Goal: Information Seeking & Learning: Learn about a topic

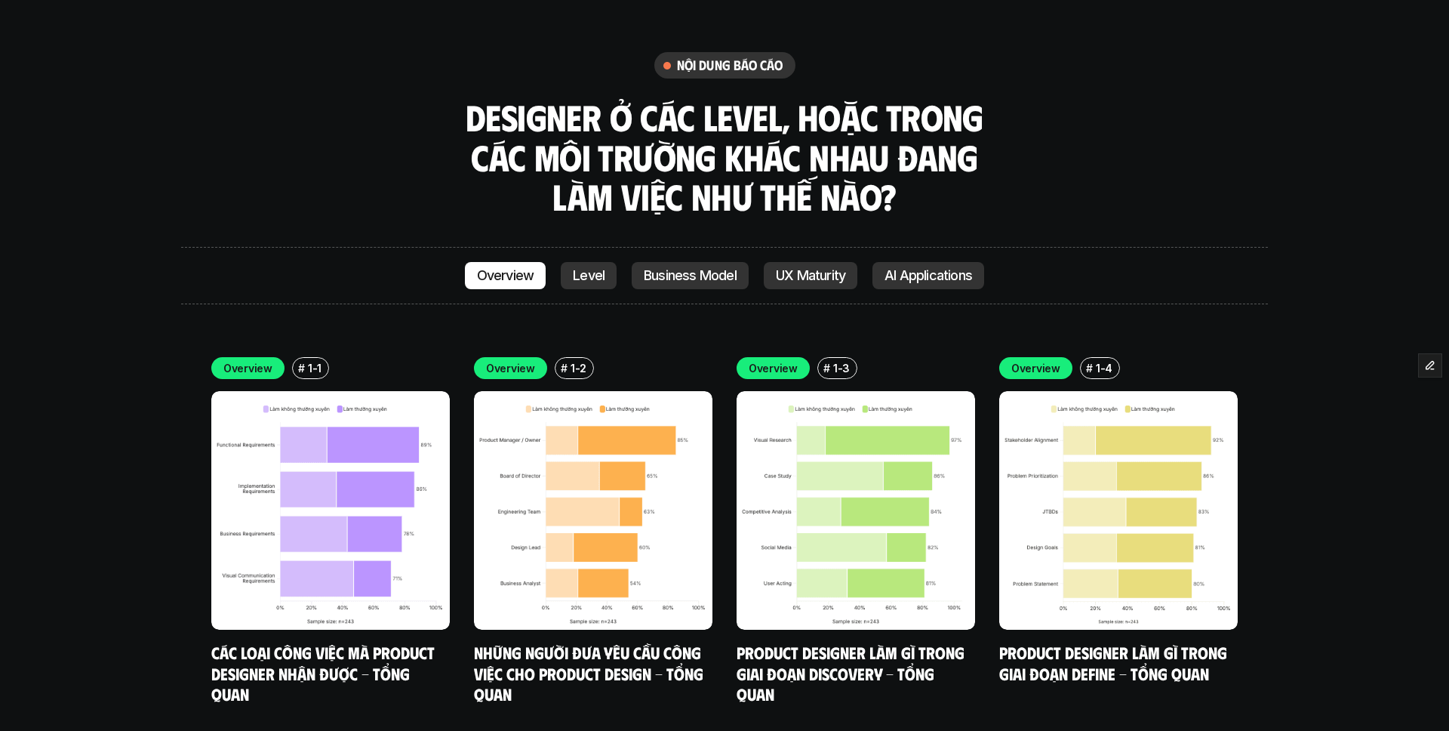
scroll to position [4262, 0]
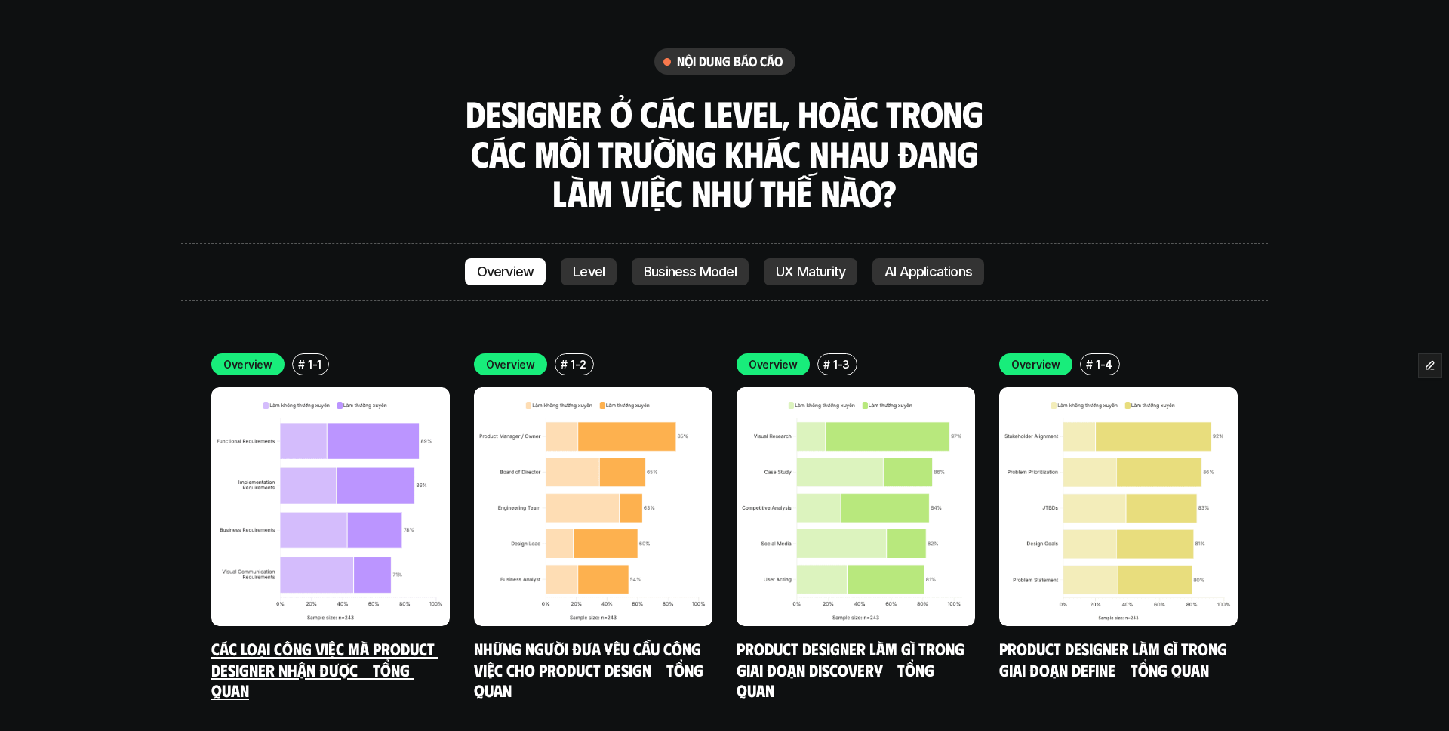
click at [375, 638] on link "Các loại công việc mà Product Designer nhận được - Tổng quan" at bounding box center [324, 669] width 227 height 62
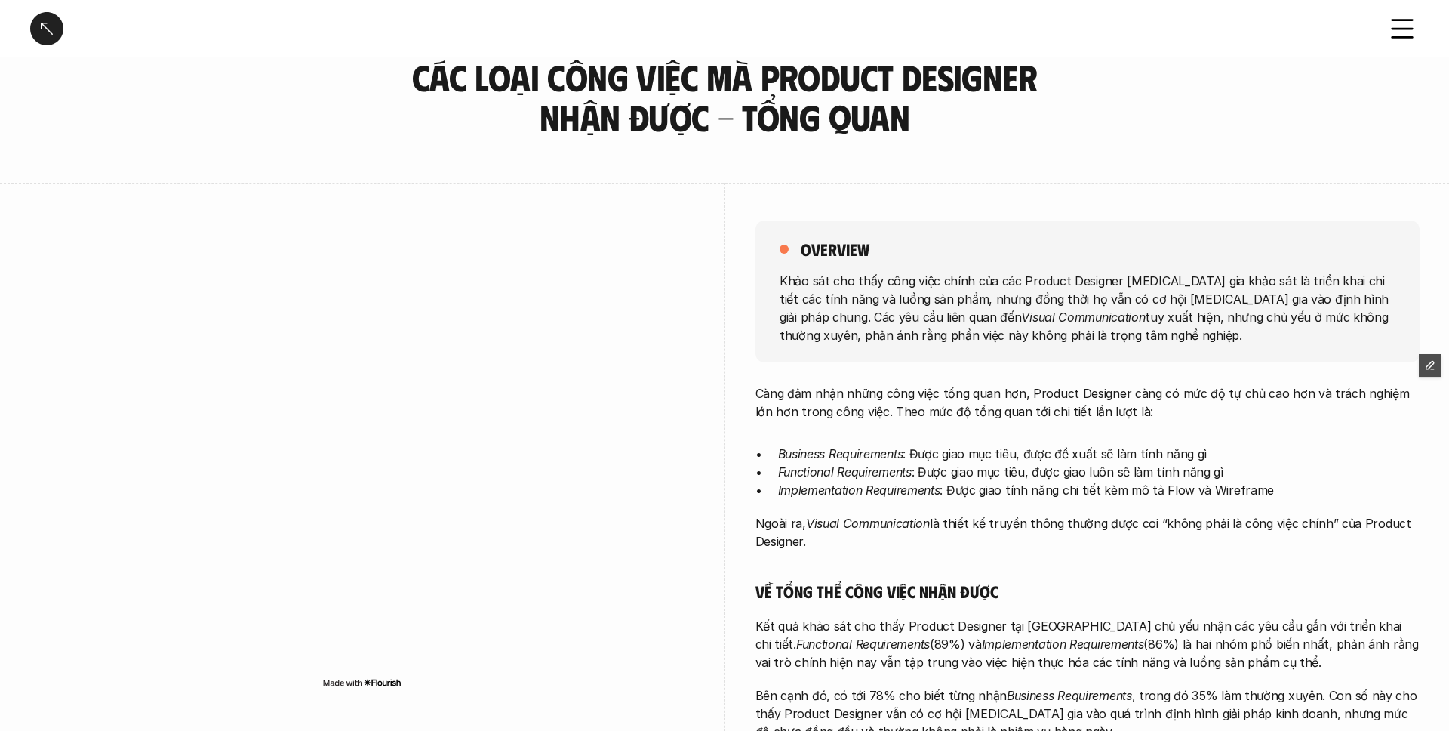
scroll to position [83, 0]
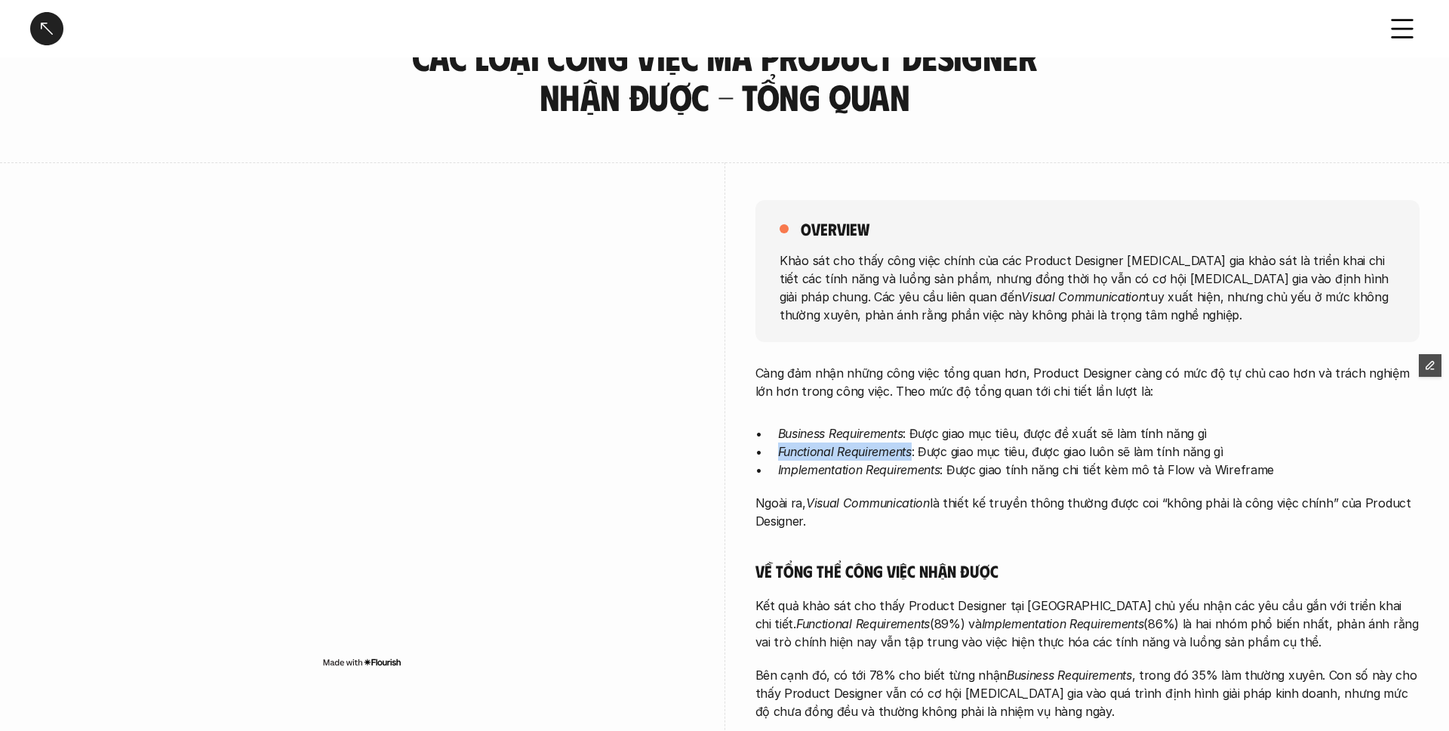
drag, startPoint x: 780, startPoint y: 452, endPoint x: 910, endPoint y: 445, distance: 130.8
click at [910, 445] on em "Functional Requirements" at bounding box center [845, 451] width 134 height 15
copy em "Functional Requirements"
drag, startPoint x: 777, startPoint y: 470, endPoint x: 931, endPoint y: 464, distance: 154.1
click at [931, 464] on em "Implementation Requirements" at bounding box center [859, 469] width 162 height 15
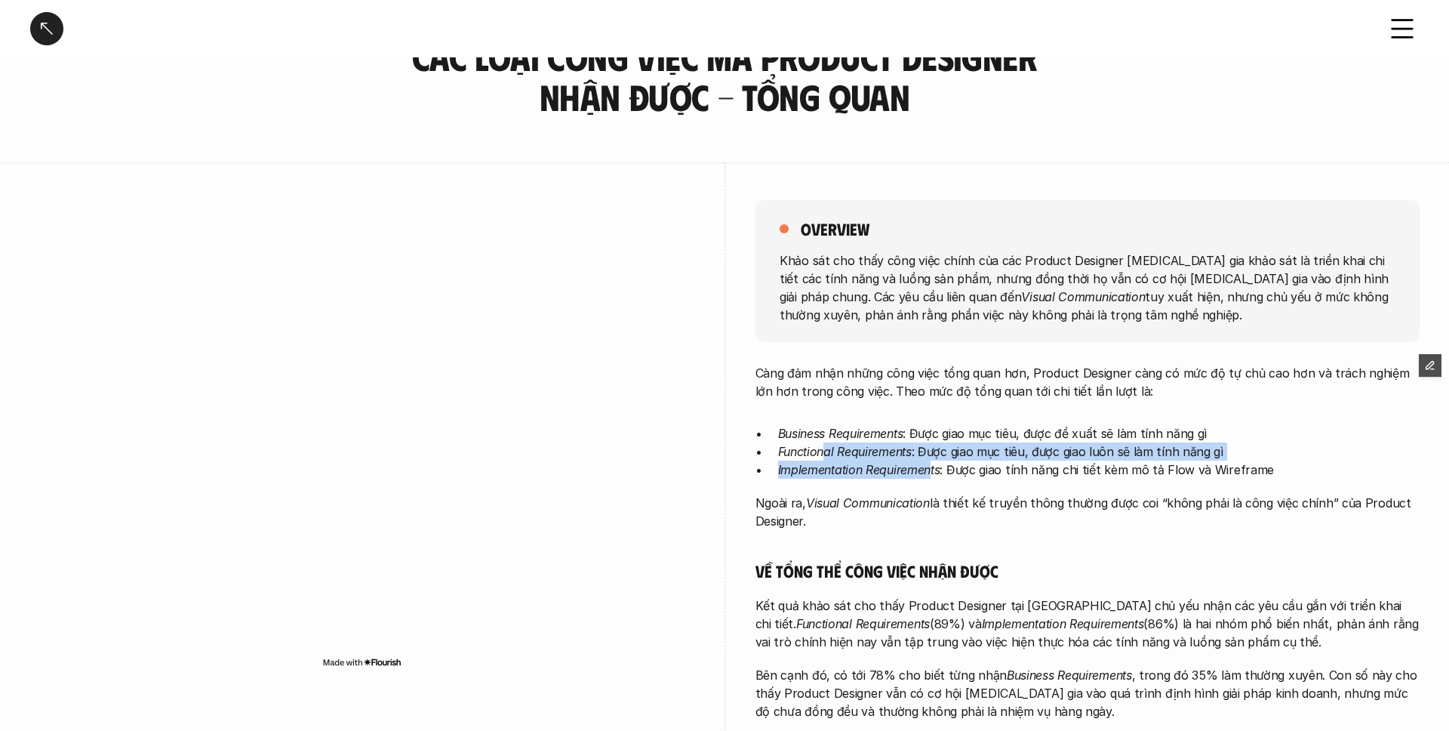
click at [931, 464] on em "Implementation Requirements" at bounding box center [859, 469] width 162 height 15
drag, startPoint x: 778, startPoint y: 470, endPoint x: 941, endPoint y: 465, distance: 162.4
click at [941, 465] on p "Implementation Requirements : Được giao tính năng chi tiết kèm mô tả Flow và Wi…" at bounding box center [1099, 470] width 642 height 18
copy em "Implementation Requirements"
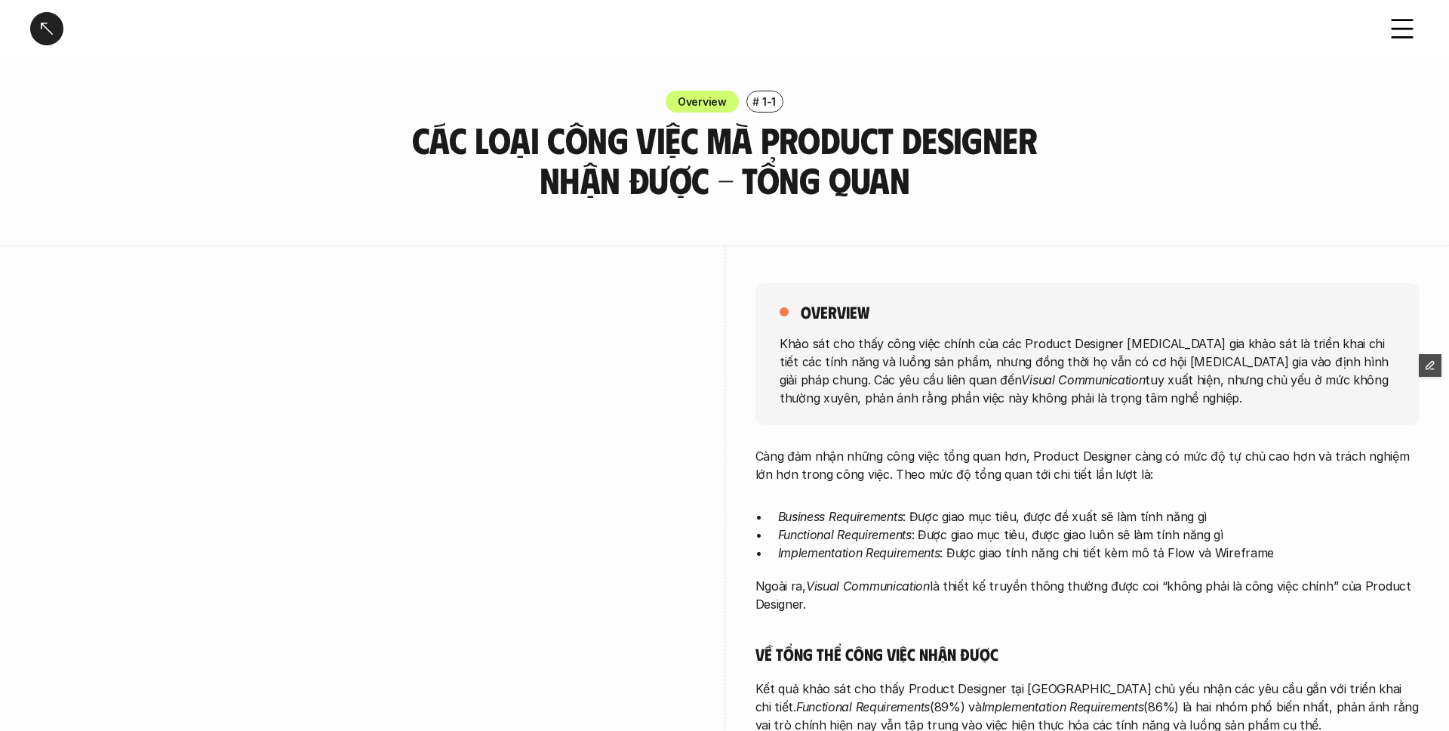
scroll to position [83, 0]
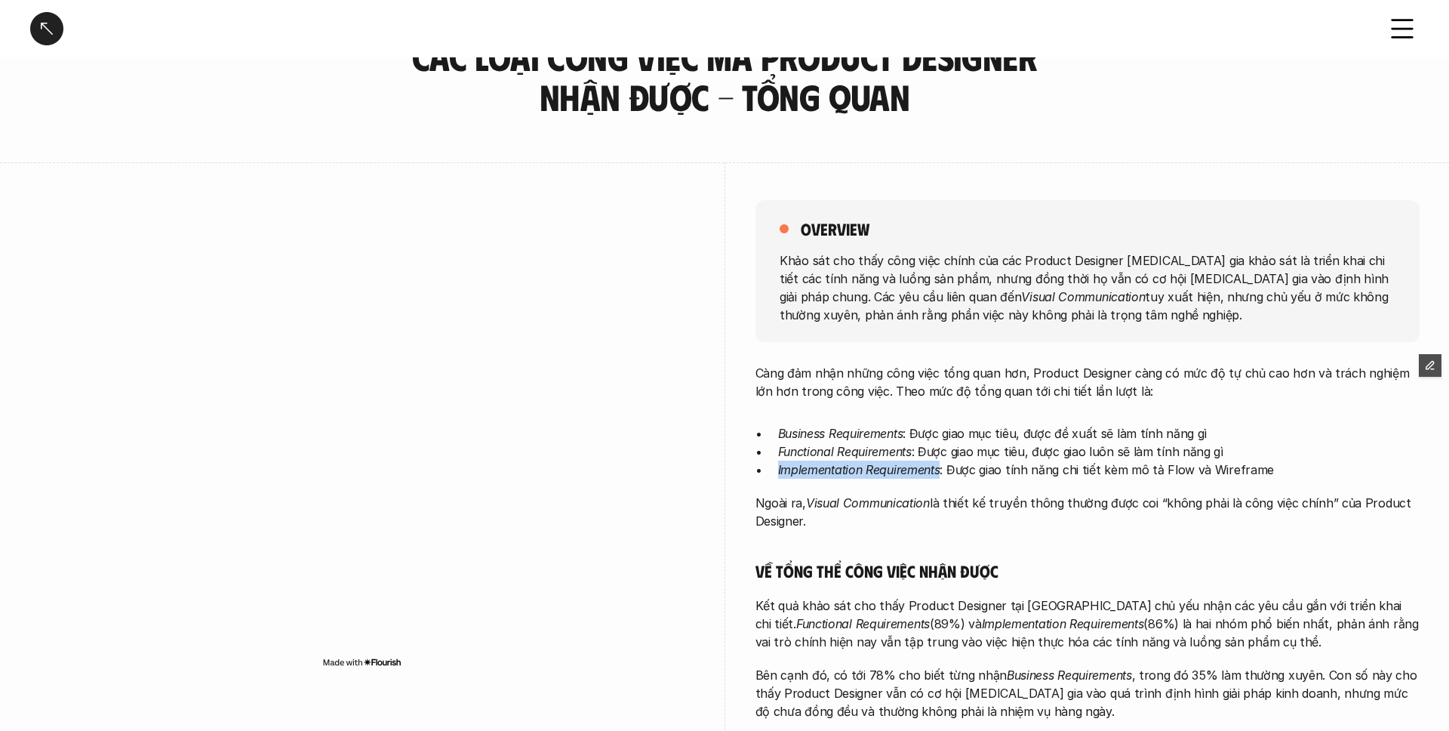
click at [36, 35] on div at bounding box center [46, 28] width 33 height 33
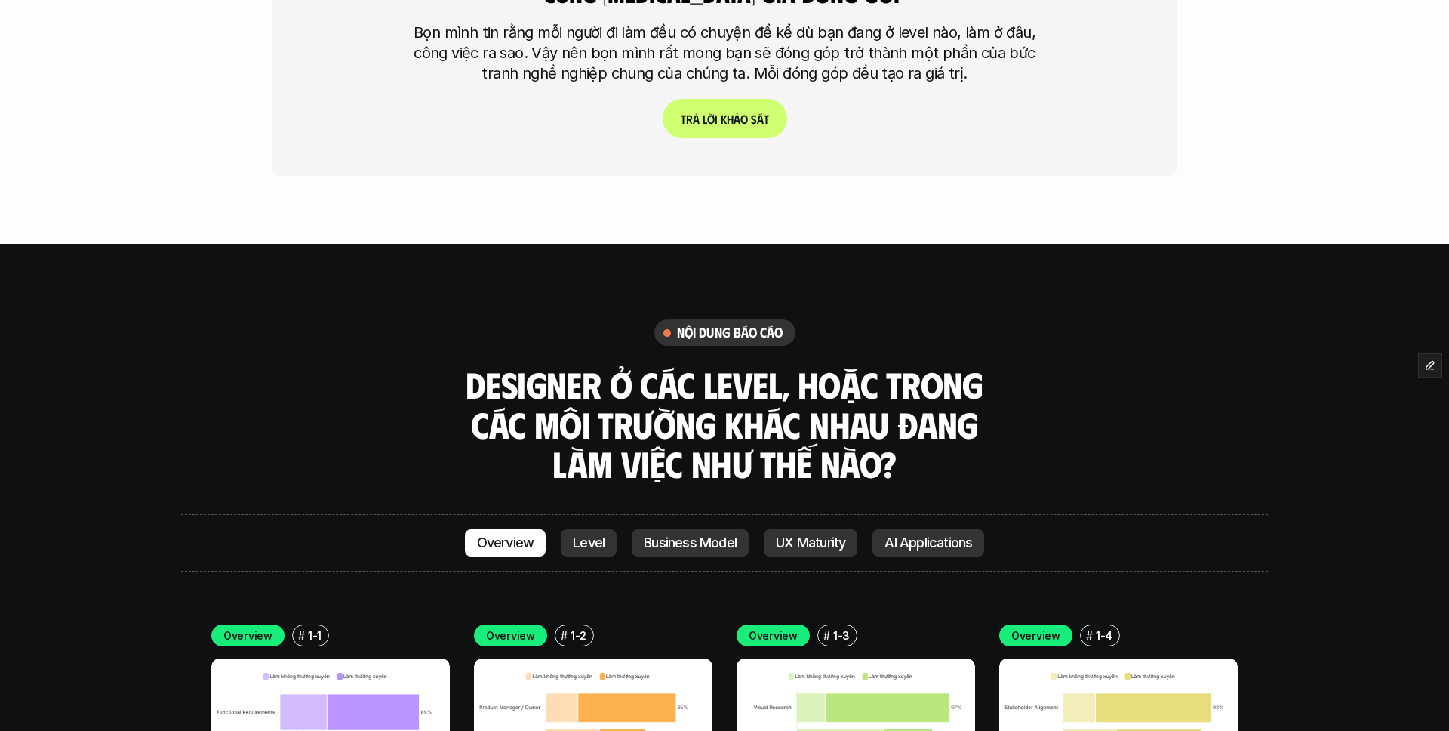
scroll to position [3994, 0]
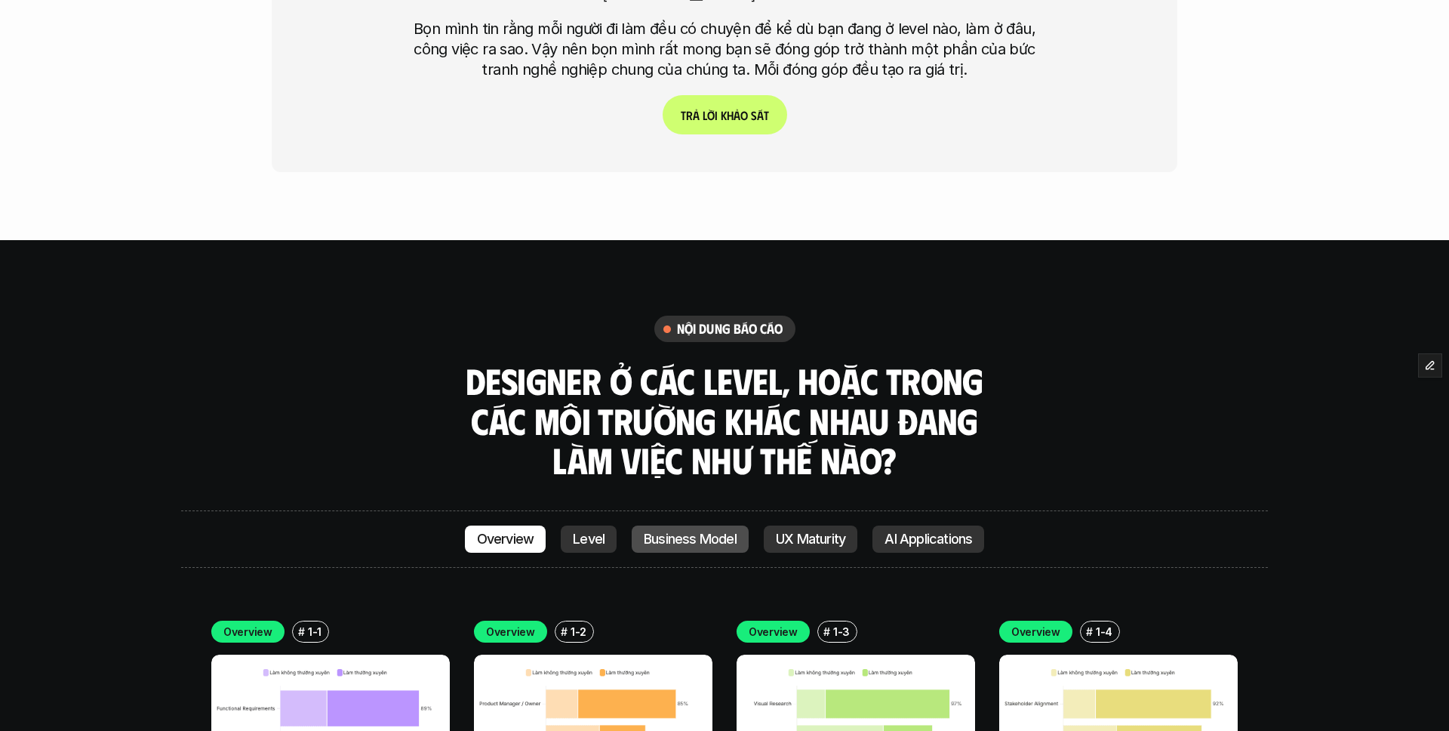
click at [695, 531] on p "Business Model" at bounding box center [690, 538] width 93 height 15
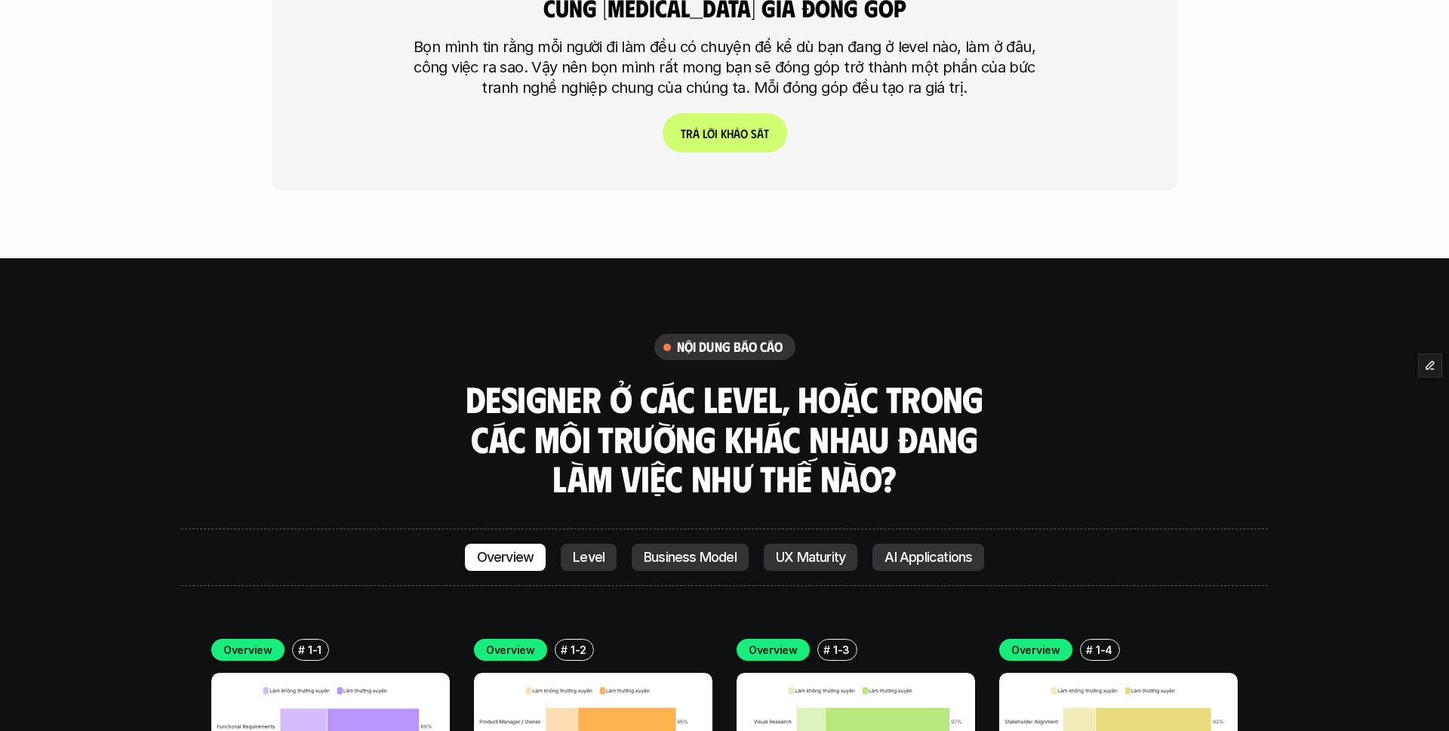
scroll to position [3963, 0]
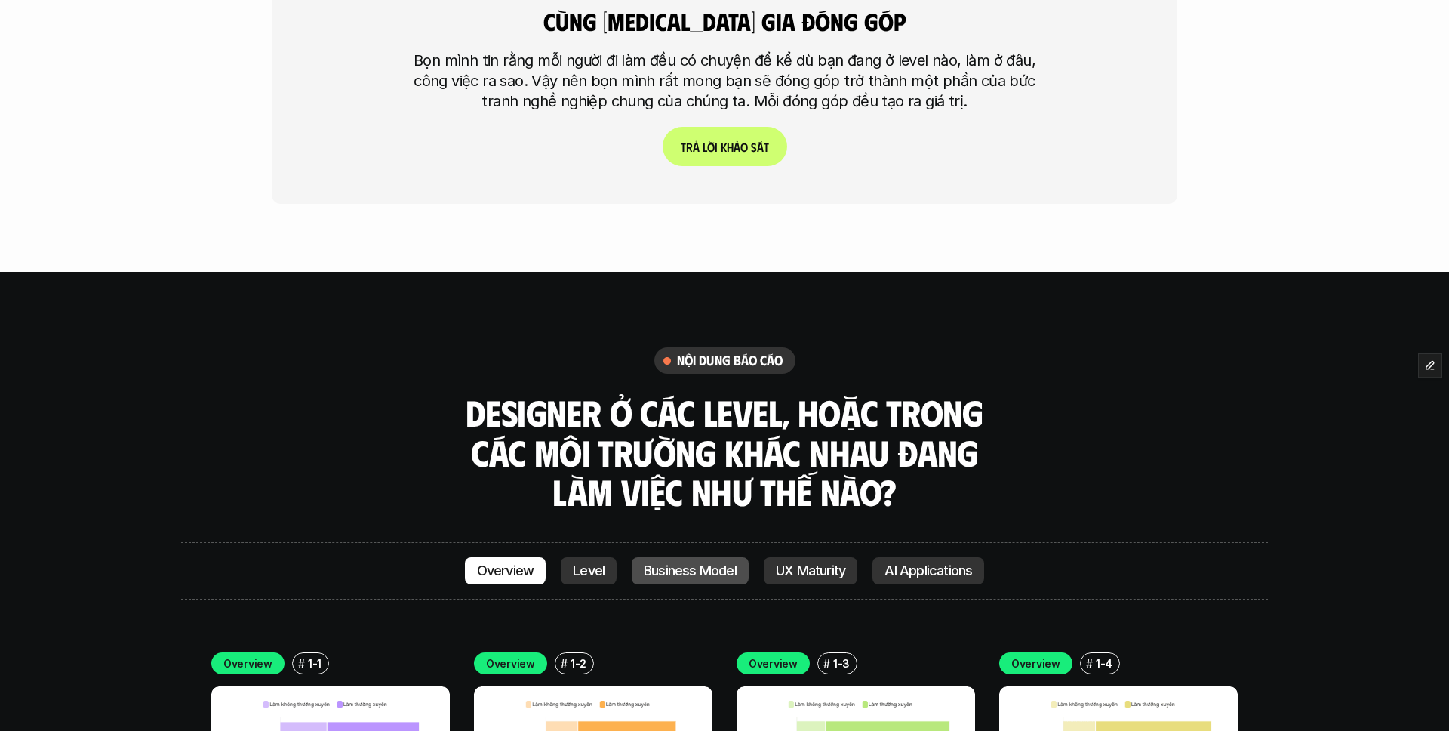
click at [714, 557] on link "Business Model" at bounding box center [690, 570] width 117 height 27
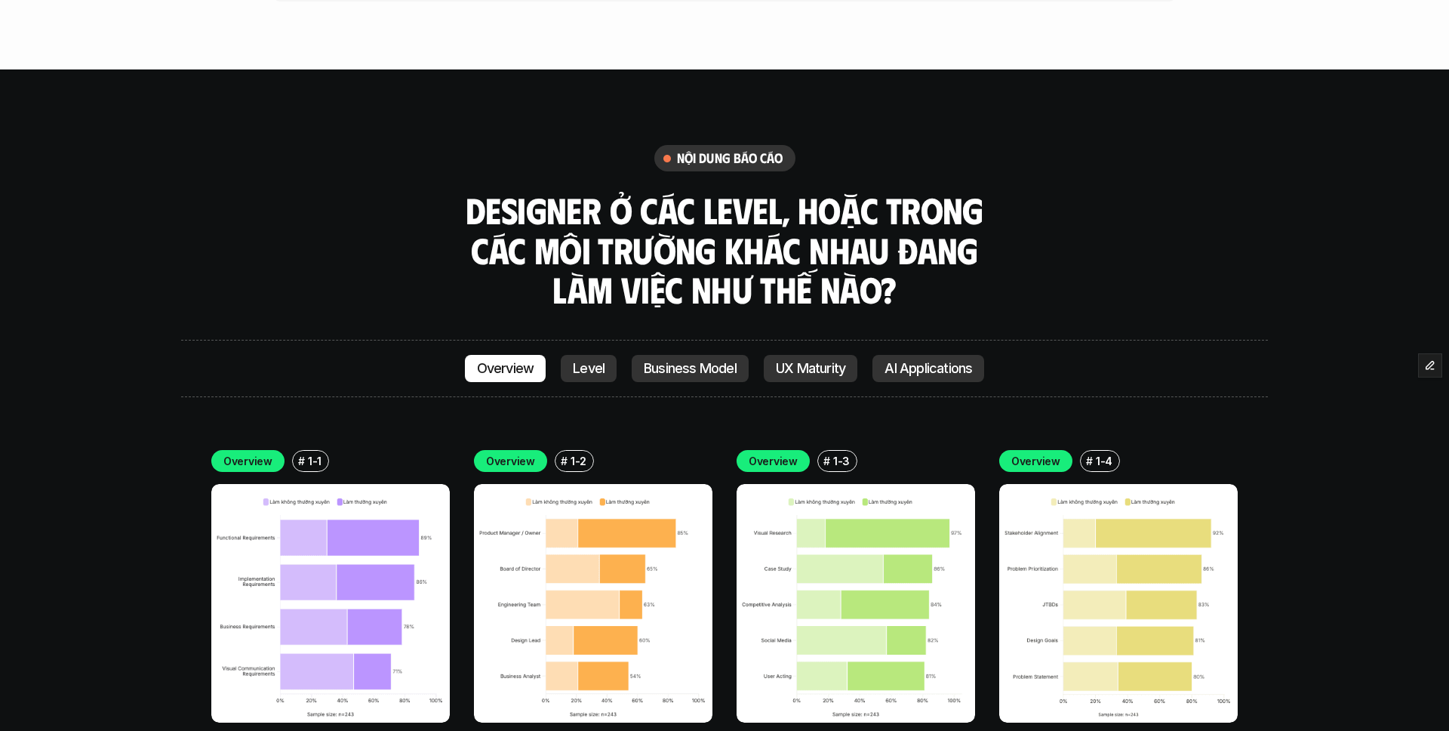
scroll to position [4166, 0]
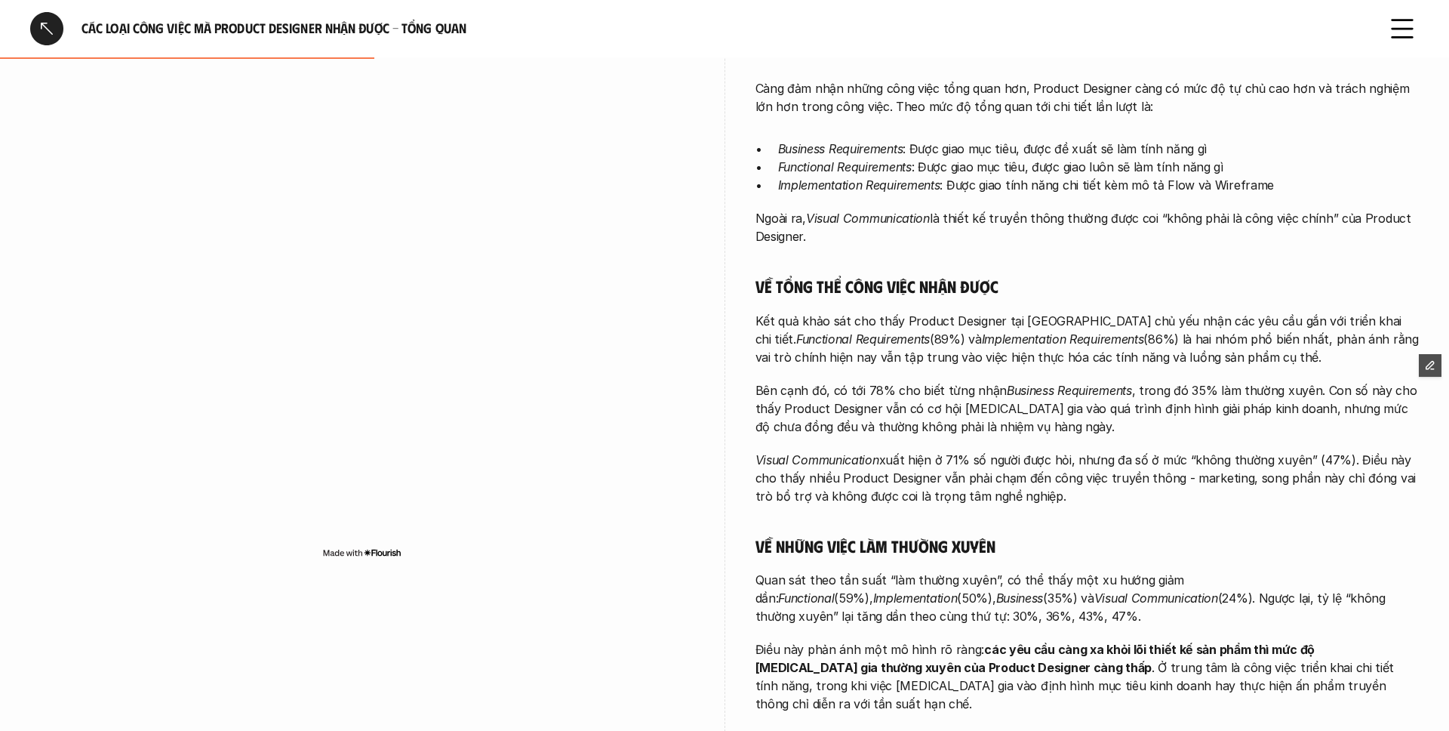
scroll to position [397, 0]
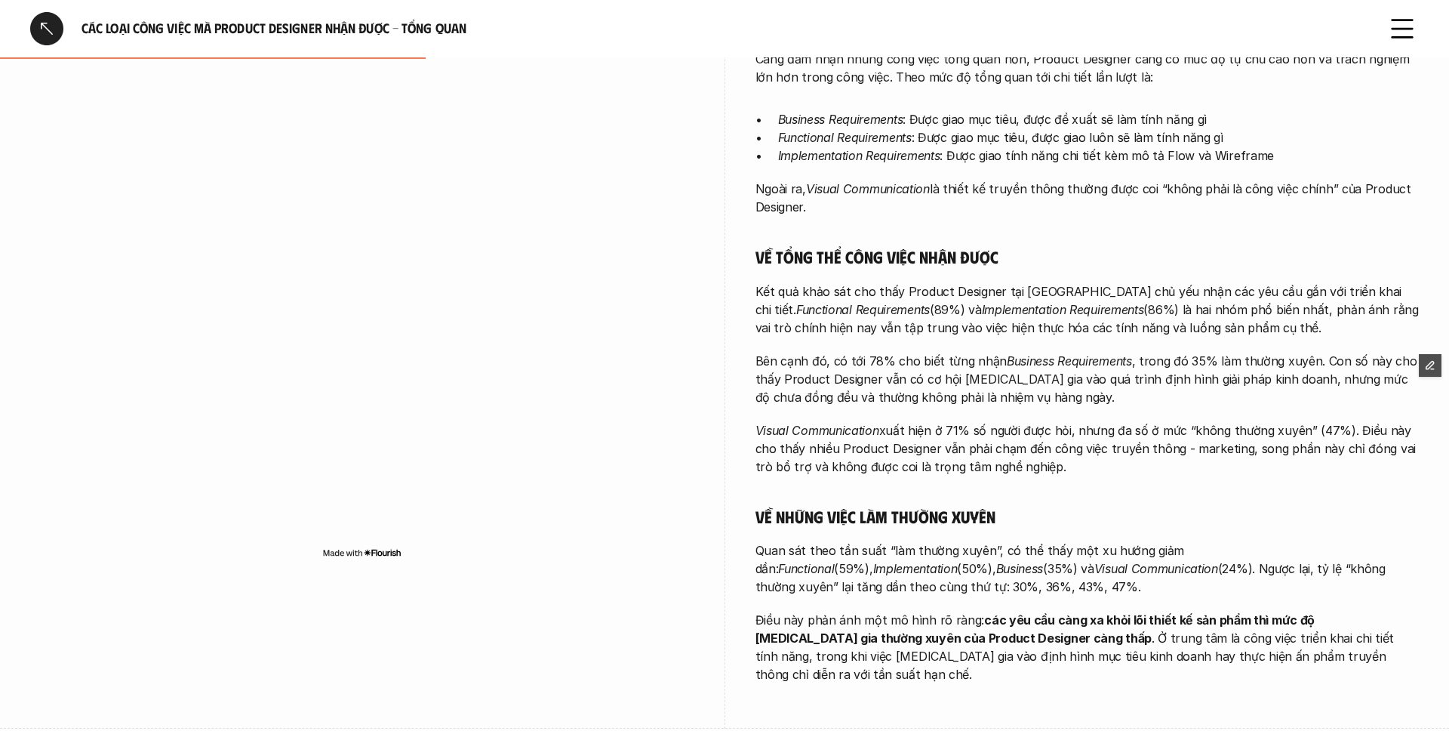
click at [886, 430] on p "Visual Communication xuất hiện ở 71% số người được hỏi, nhưng đa số ở mức “khôn…" at bounding box center [1088, 448] width 664 height 54
drag, startPoint x: 880, startPoint y: 412, endPoint x: 762, endPoint y: 677, distance: 290.0
click at [756, 421] on p "Visual Communication xuất hiện ở 71% số người được hỏi, nhưng đa số ở mức “khôn…" at bounding box center [1088, 448] width 664 height 54
copy em "Visual Communication"
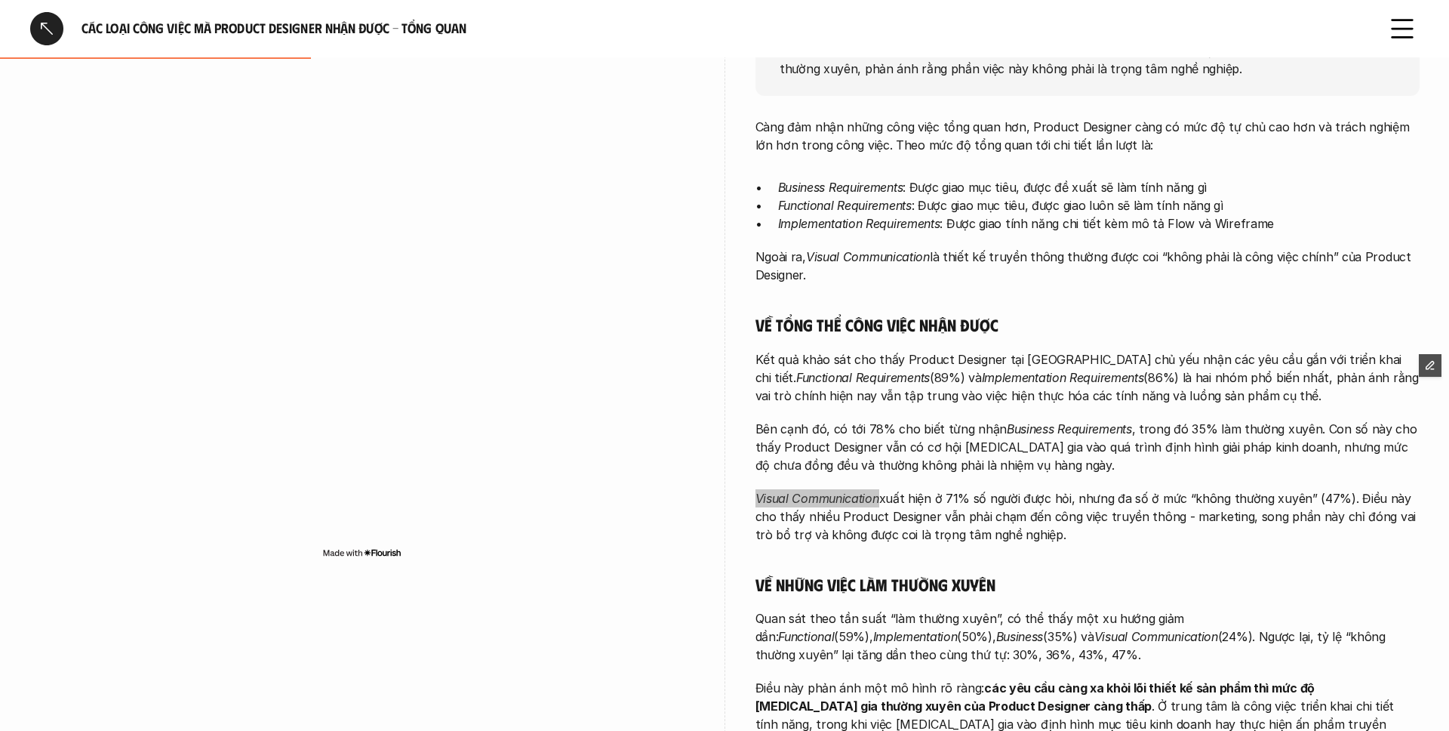
scroll to position [314, 0]
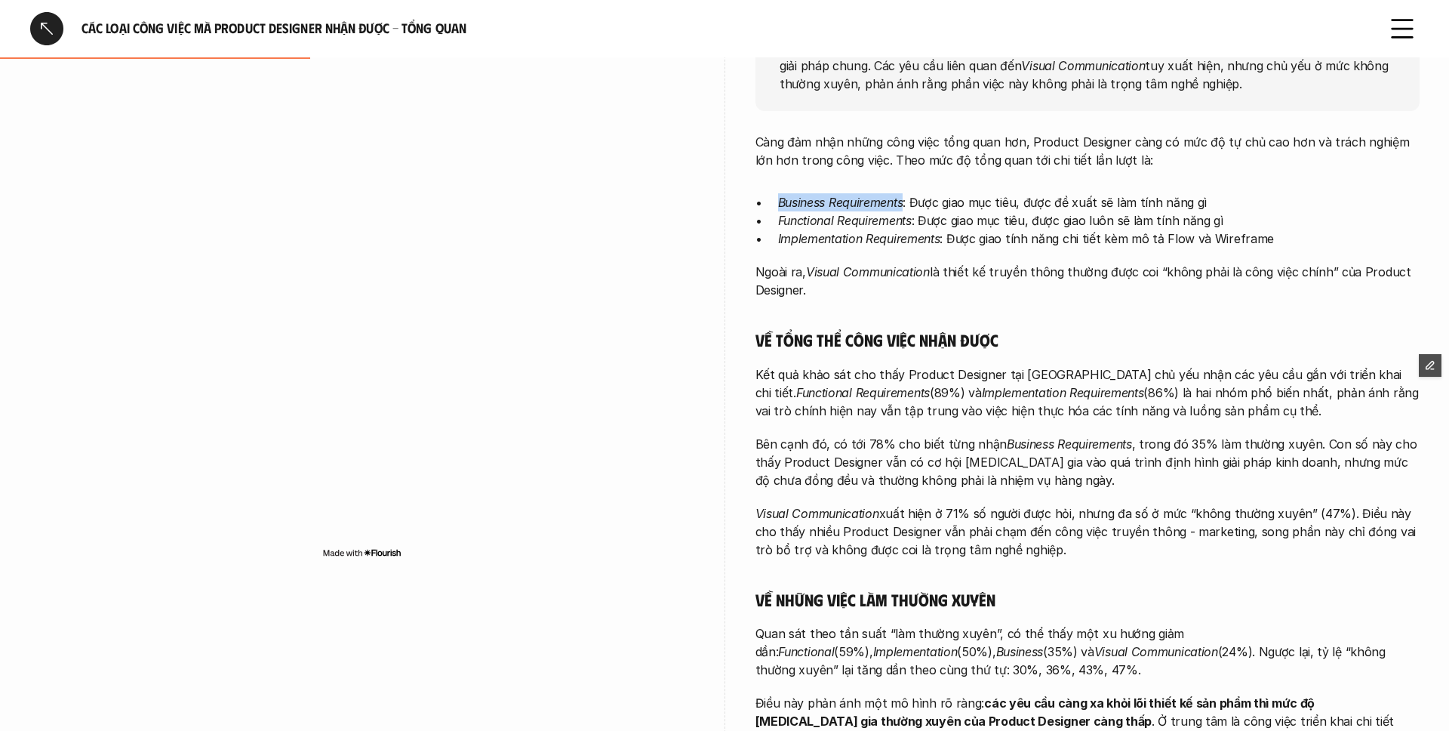
drag, startPoint x: 780, startPoint y: 202, endPoint x: 900, endPoint y: 220, distance: 121.4
click at [905, 202] on p "Business Requirements : Được giao mục tiêu, được đề xuất sẽ làm tính năng gì" at bounding box center [1099, 202] width 642 height 18
copy em "Business Requirements"
